Goal: Transaction & Acquisition: Book appointment/travel/reservation

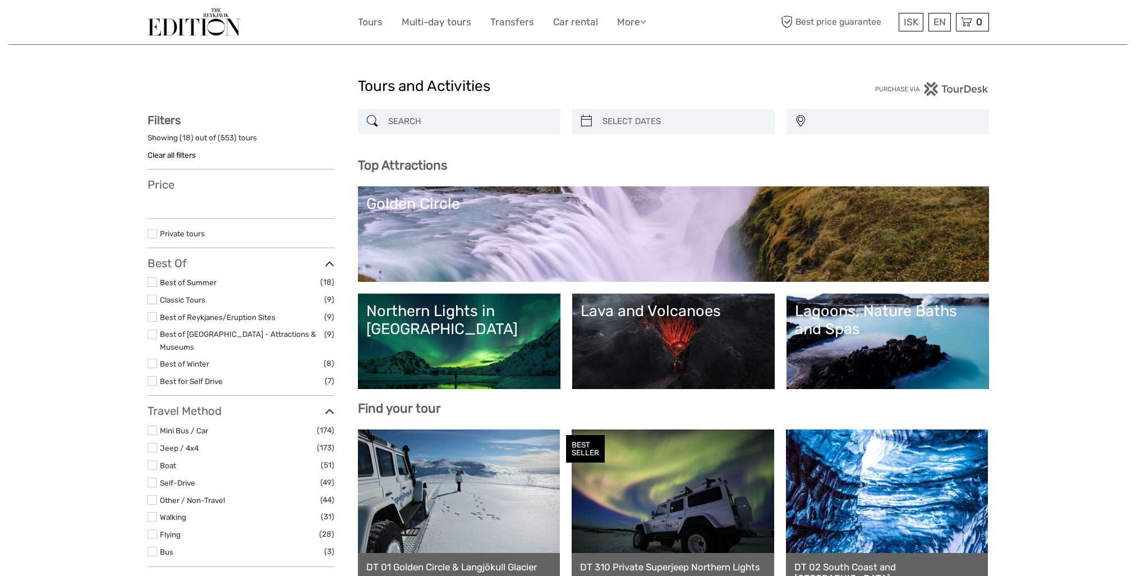
select select
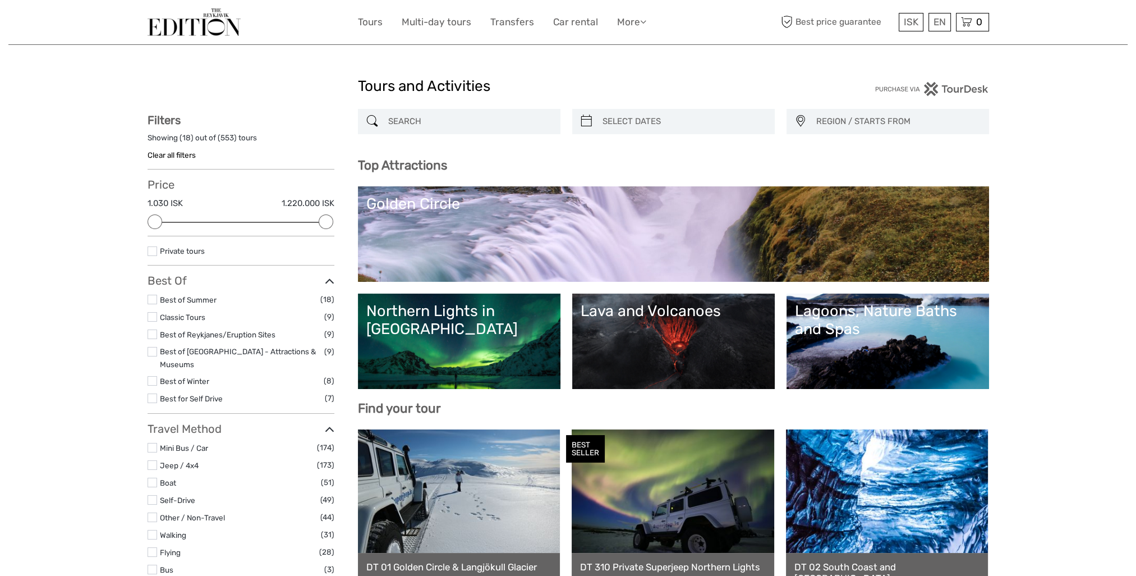
click at [426, 238] on link "Golden Circle" at bounding box center [673, 234] width 614 height 79
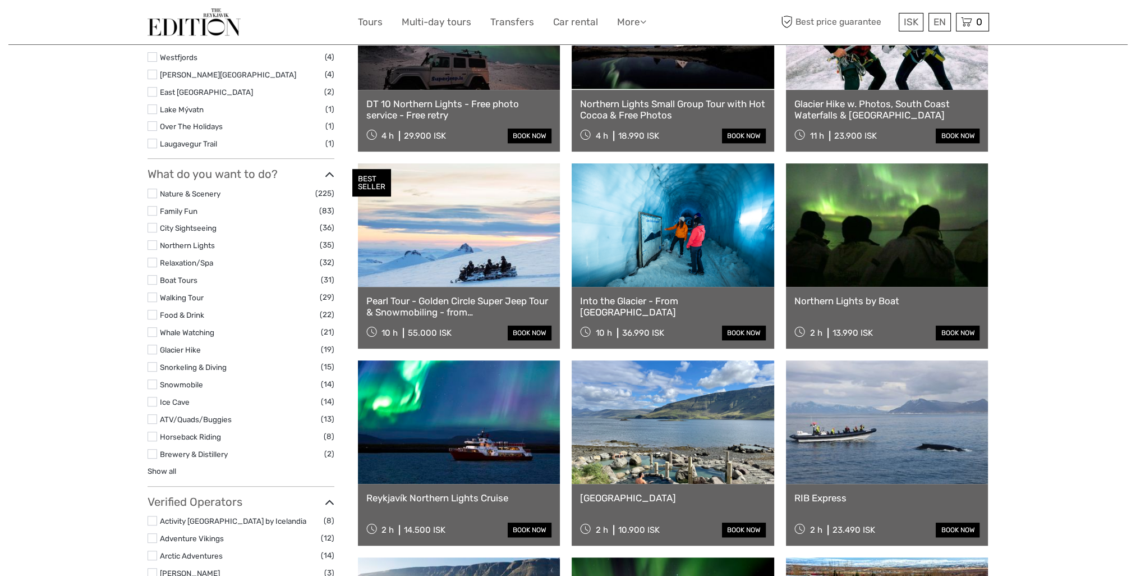
scroll to position [449, 0]
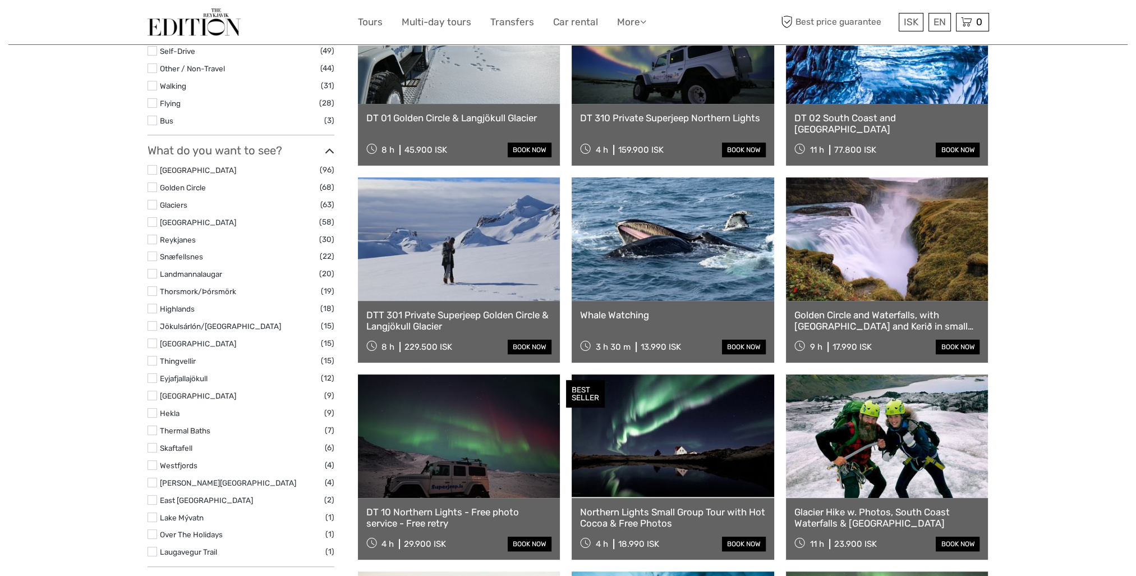
click at [152, 182] on label at bounding box center [153, 187] width 10 height 10
click at [0, 0] on input "checkbox" at bounding box center [0, 0] width 0 height 0
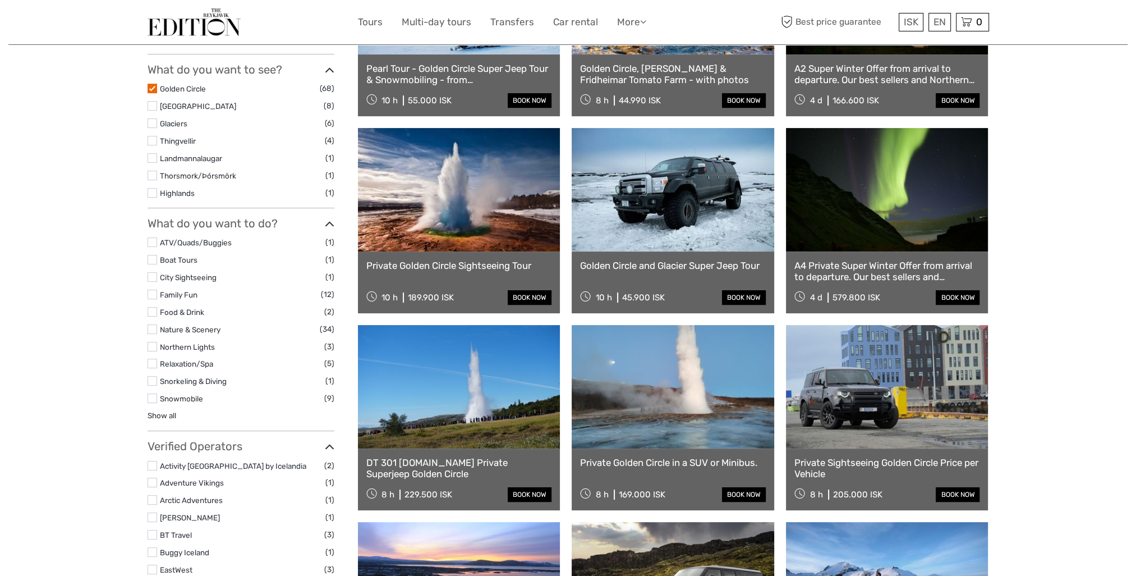
scroll to position [63, 0]
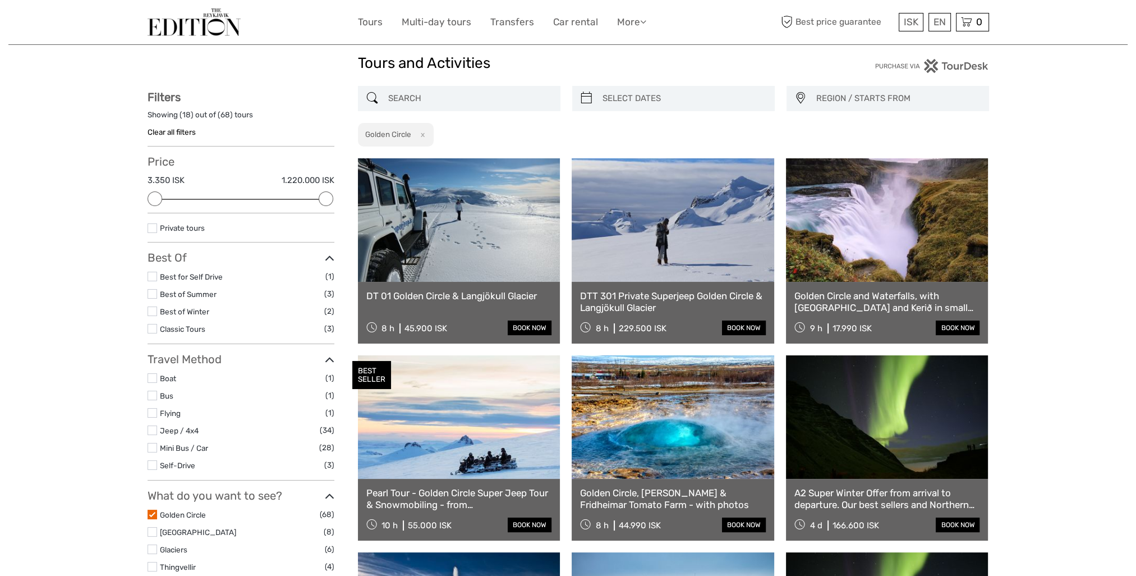
scroll to position [0, 0]
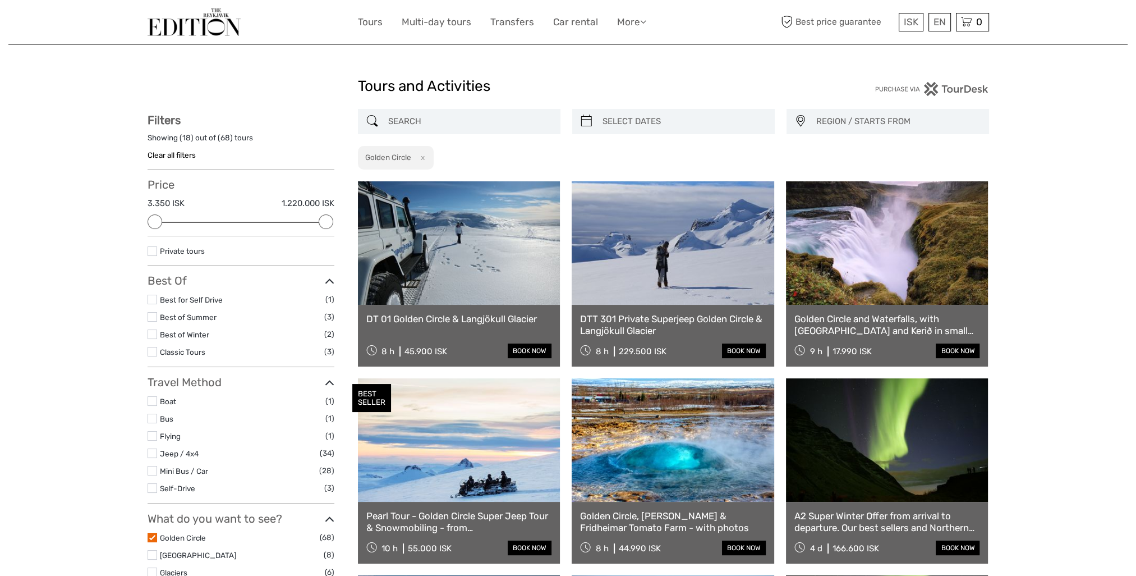
click at [423, 157] on button "x" at bounding box center [420, 158] width 15 height 12
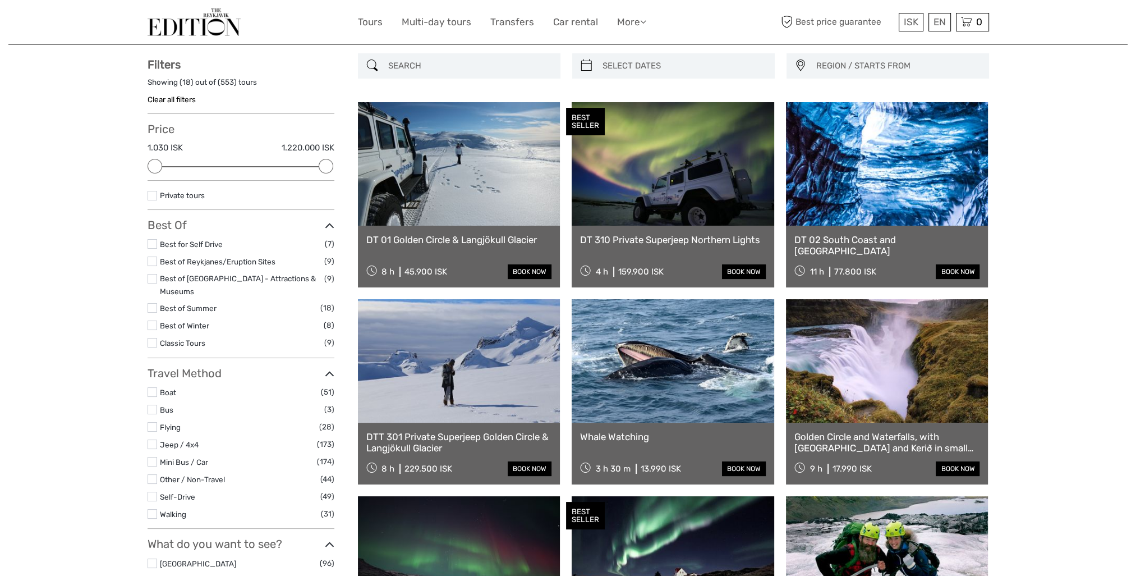
click at [419, 62] on input "search" at bounding box center [469, 66] width 171 height 20
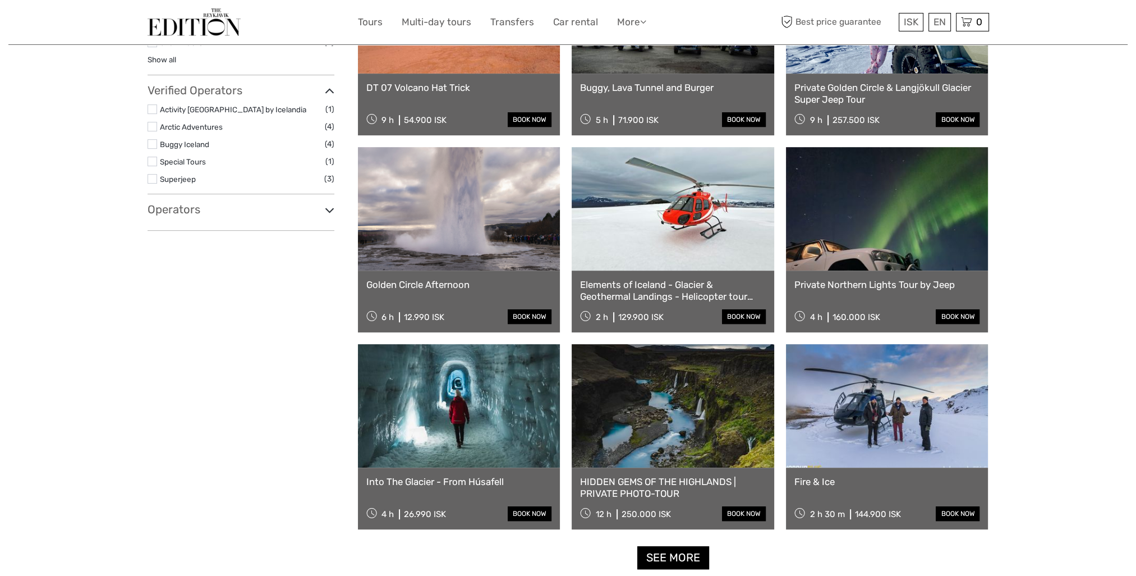
scroll to position [905, 0]
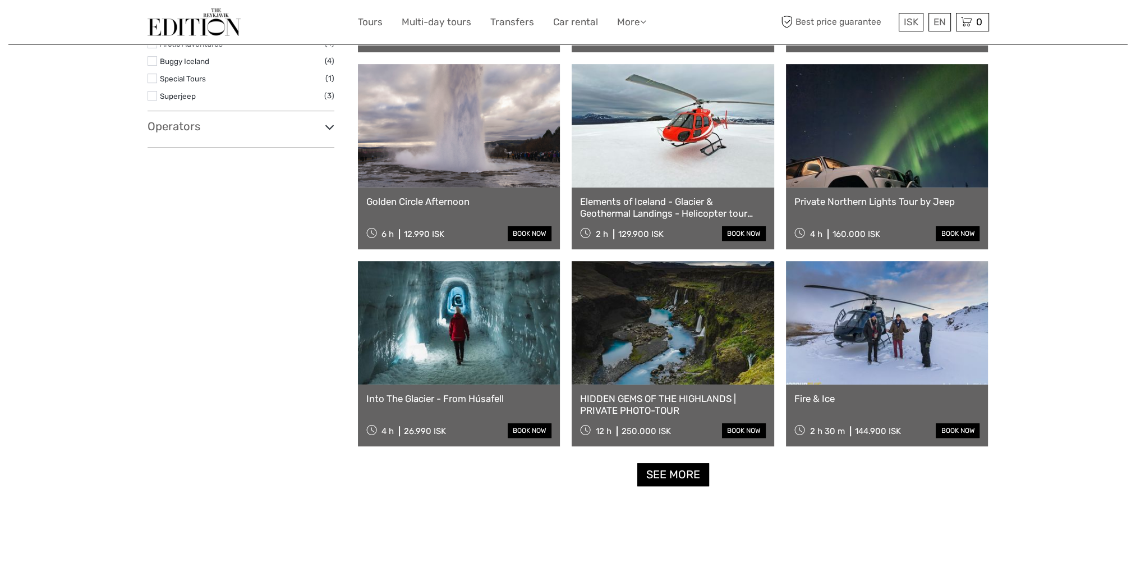
click at [664, 479] on link "See more" at bounding box center [673, 474] width 72 height 23
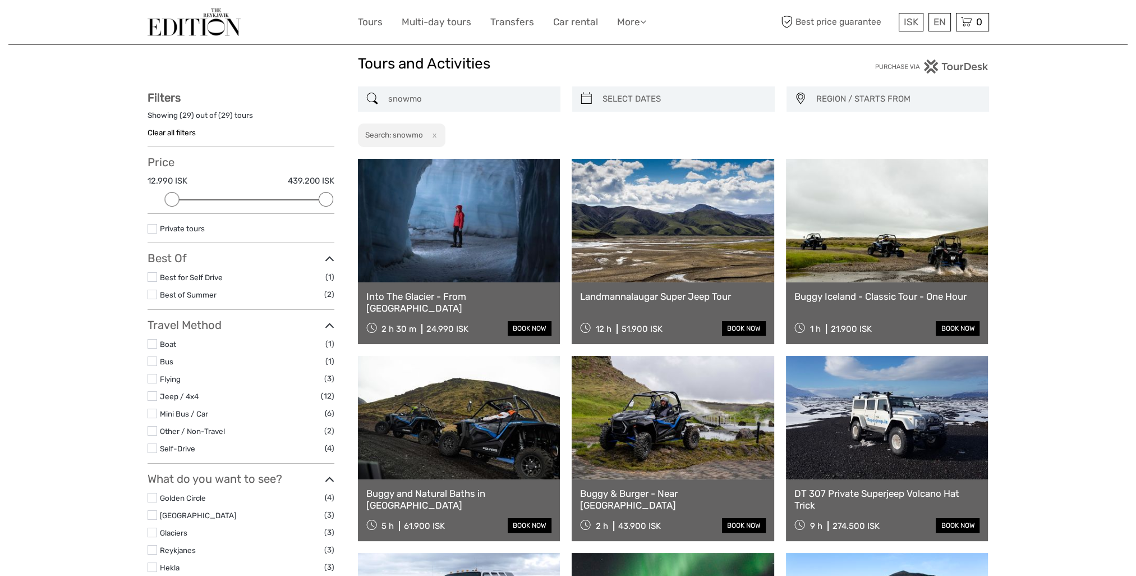
scroll to position [0, 0]
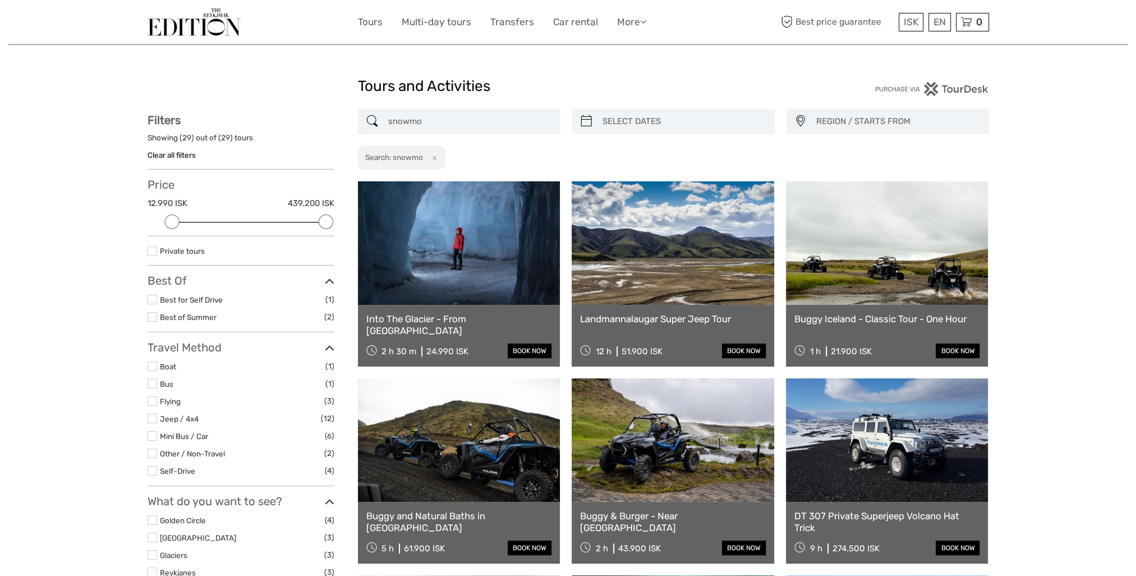
click at [474, 122] on input "snowmo" at bounding box center [469, 122] width 171 height 20
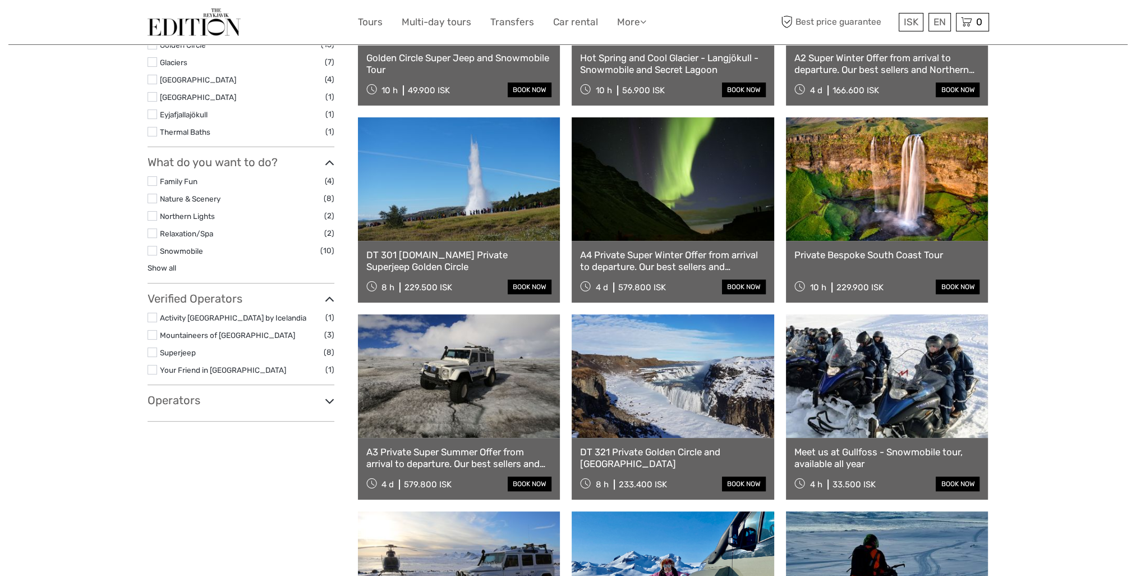
scroll to position [561, 0]
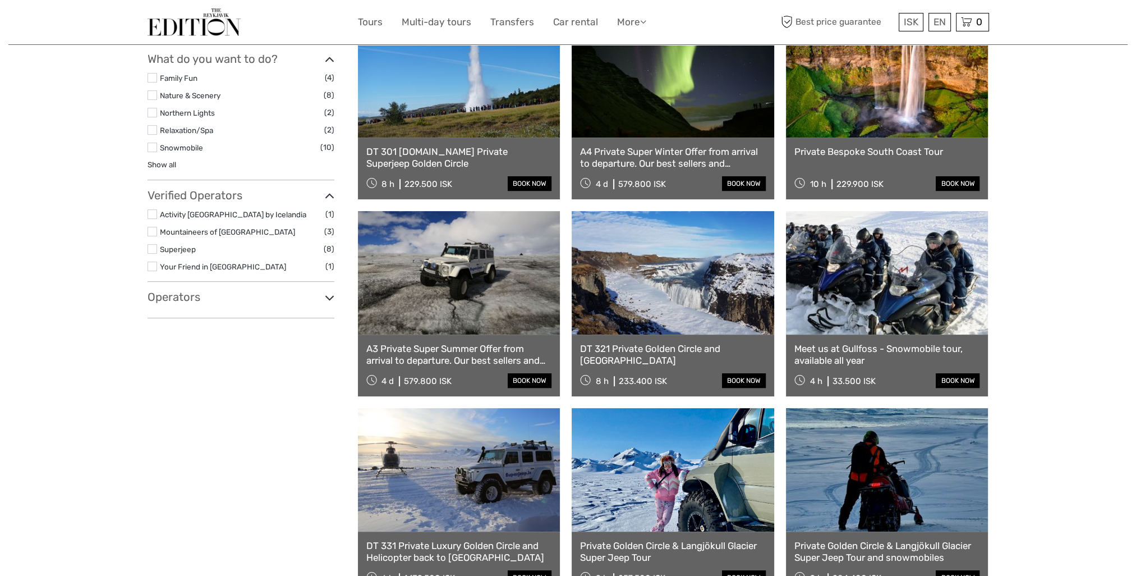
type input "snowmobi"
click at [847, 313] on link at bounding box center [887, 272] width 203 height 123
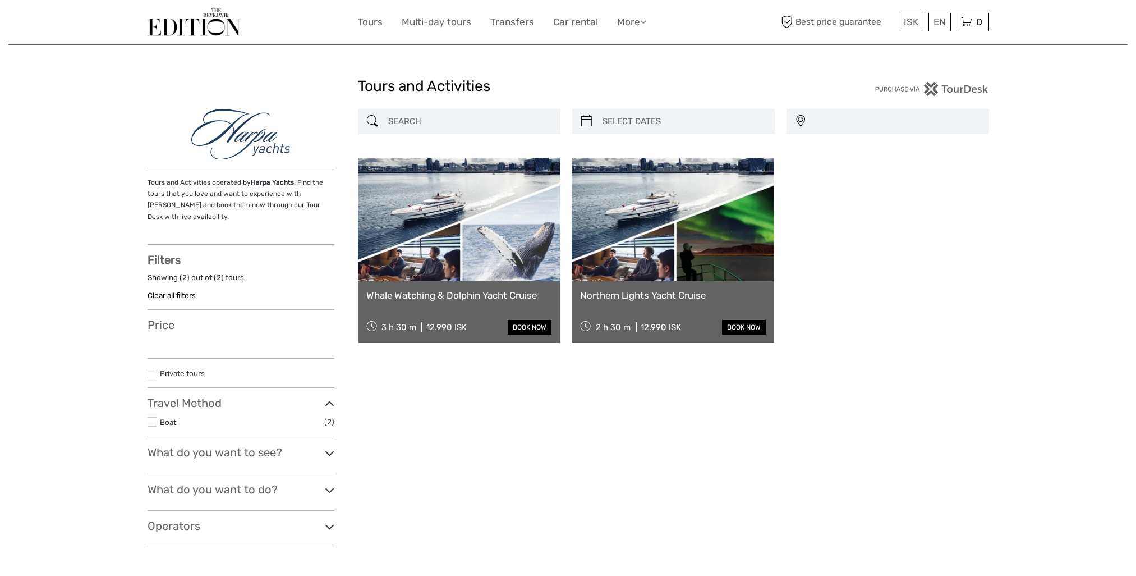
select select
